Goal: Transaction & Acquisition: Purchase product/service

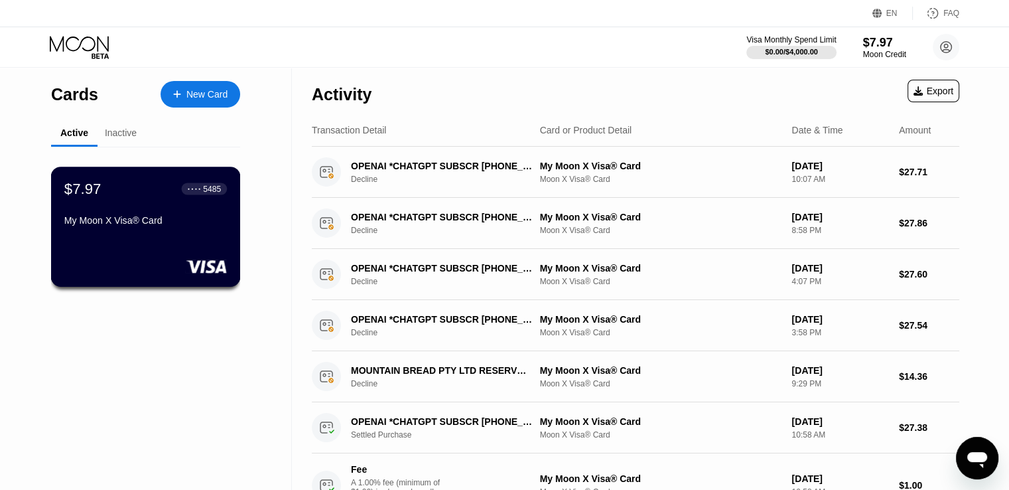
click at [146, 208] on div "$7.97 ● ● ● ● 5485 My Moon X Visa® Card" at bounding box center [145, 205] width 163 height 51
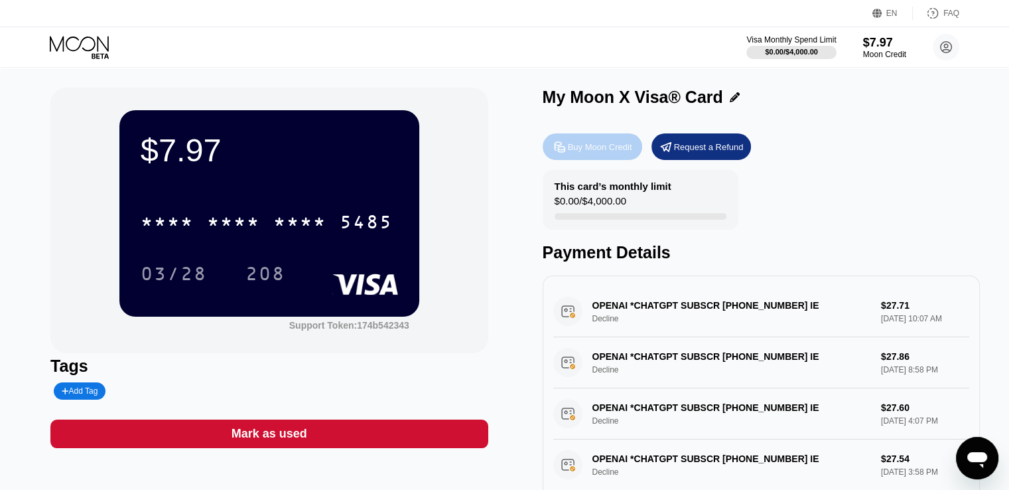
click at [601, 153] on div "Buy Moon Credit" at bounding box center [600, 146] width 64 height 11
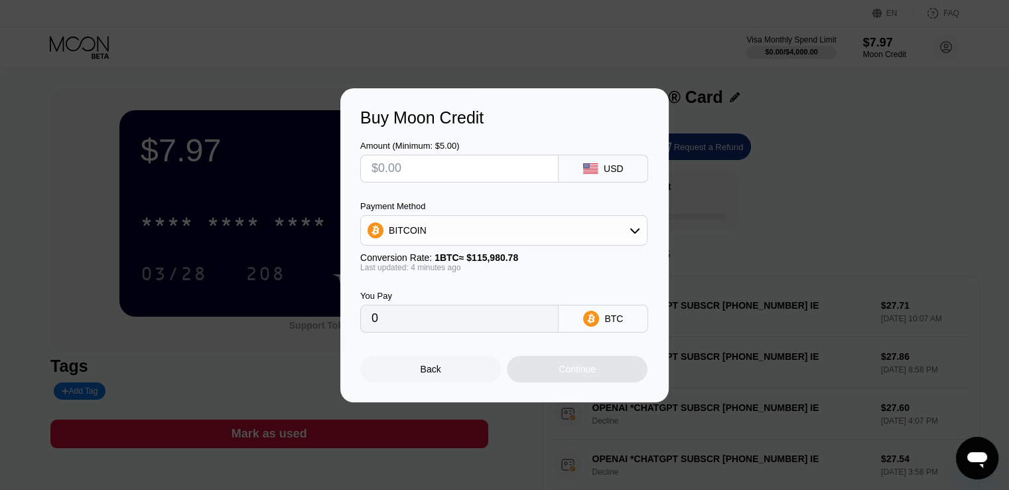
click at [406, 163] on input "text" at bounding box center [460, 168] width 176 height 27
type input "$5"
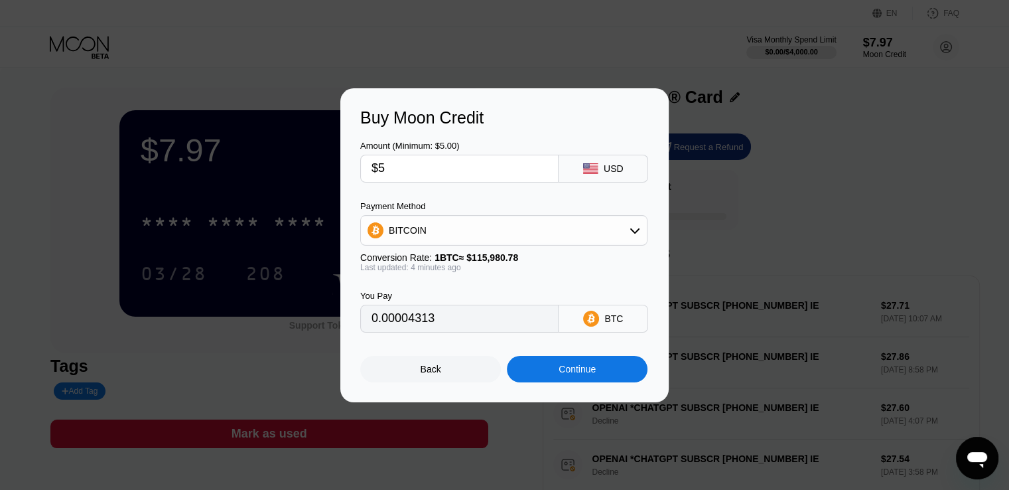
type input "0.00004313"
type input "0"
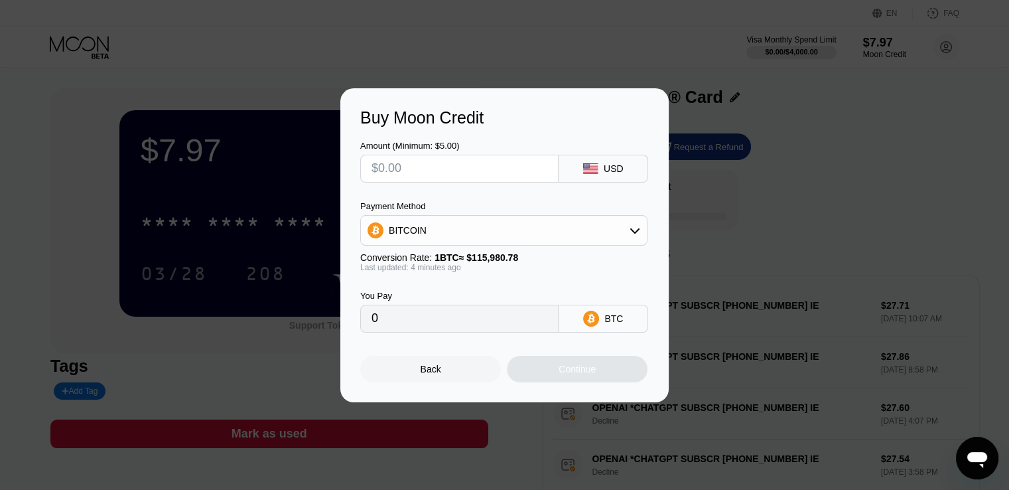
type input "$7"
type input "0.00006039"
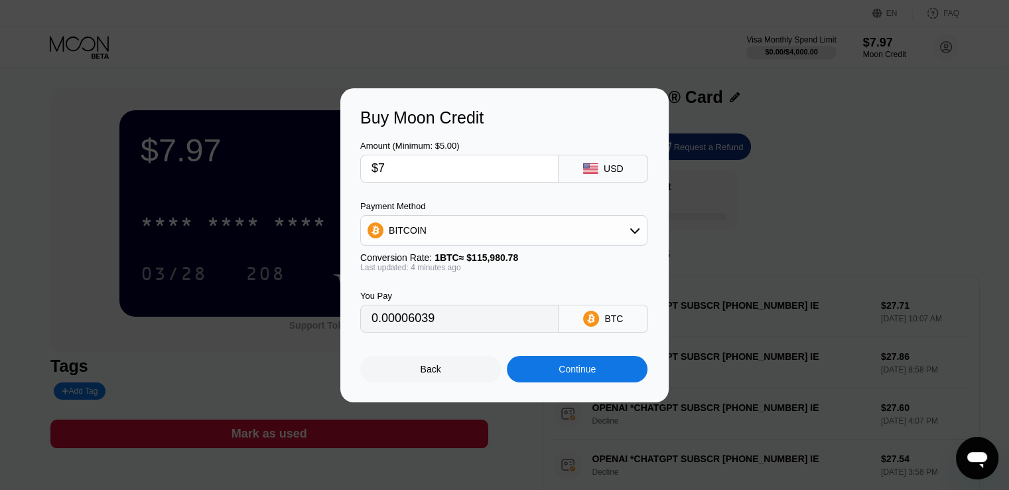
type input "$70"
type input "0.00060381"
type input "$70"
drag, startPoint x: 433, startPoint y: 325, endPoint x: 340, endPoint y: 322, distance: 92.3
click at [340, 322] on div "Buy Moon Credit Amount (Minimum: $5.00) $70 USD Payment Method BITCOIN Conversi…" at bounding box center [504, 245] width 328 height 314
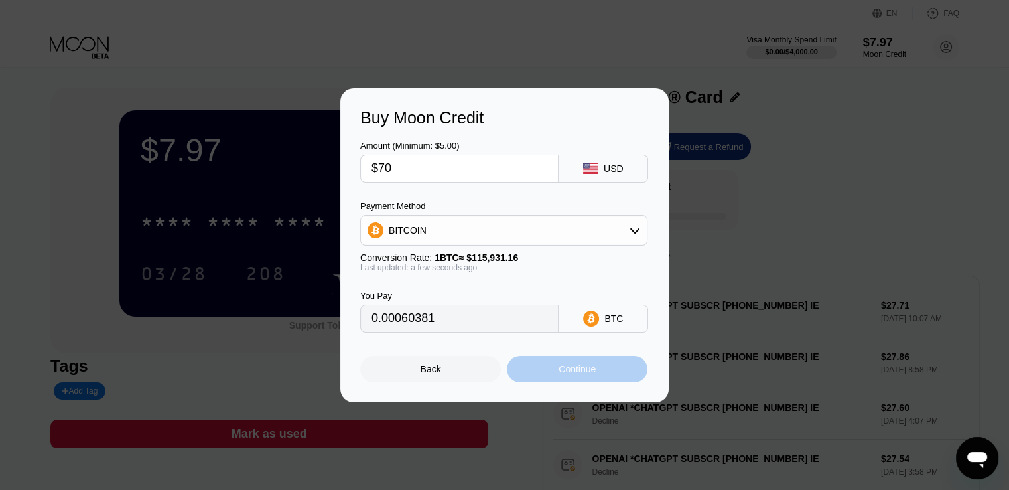
click at [570, 382] on div "Continue" at bounding box center [577, 369] width 141 height 27
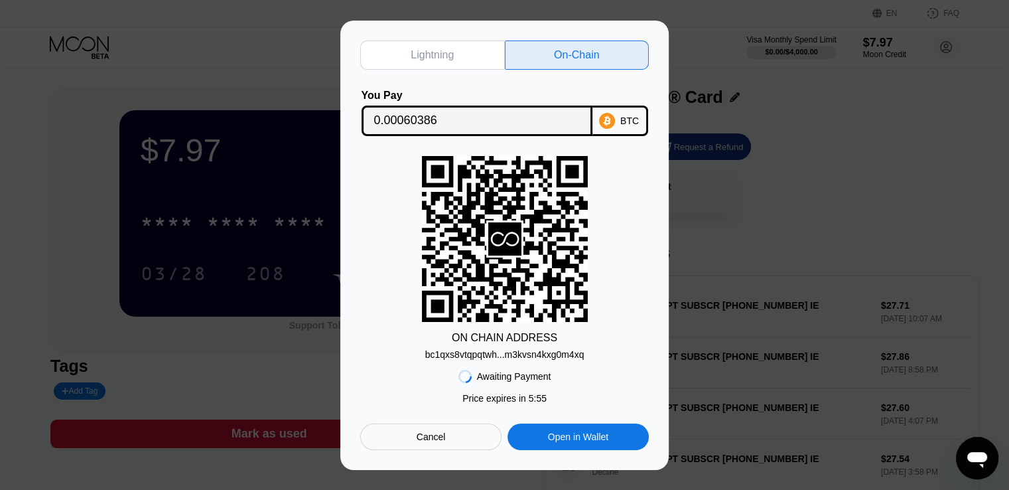
click at [506, 354] on div "bc1qxs8vtqpqtwh...m3kvsn4kxg0m4xq" at bounding box center [504, 354] width 159 height 11
click at [859, 221] on div "Lightning On-Chain You Pay 0.00060386 BTC ON CHAIN ADDRESS bc1qxs8vtqpqtwh...m3…" at bounding box center [504, 245] width 1009 height 449
click at [417, 443] on div "Cancel" at bounding box center [431, 437] width 29 height 12
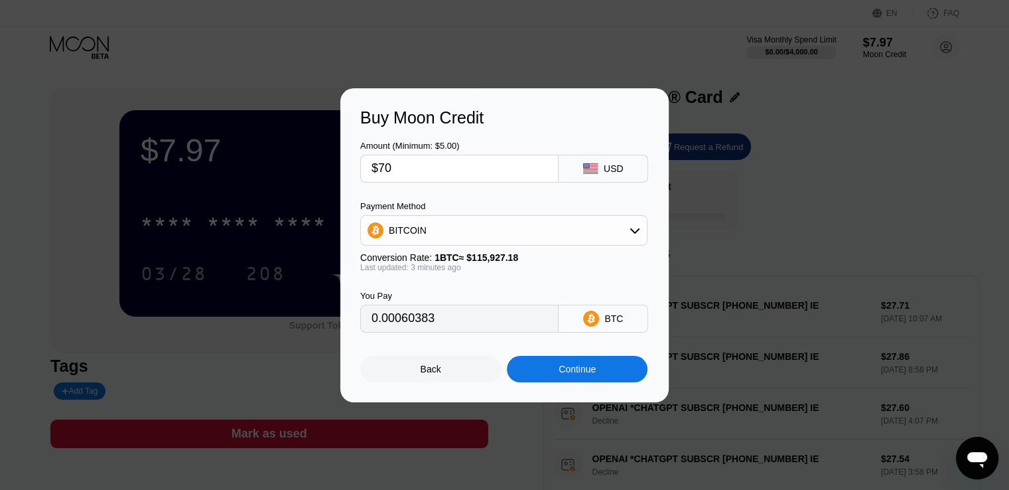
type input "0.00060402"
